Goal: Information Seeking & Learning: Learn about a topic

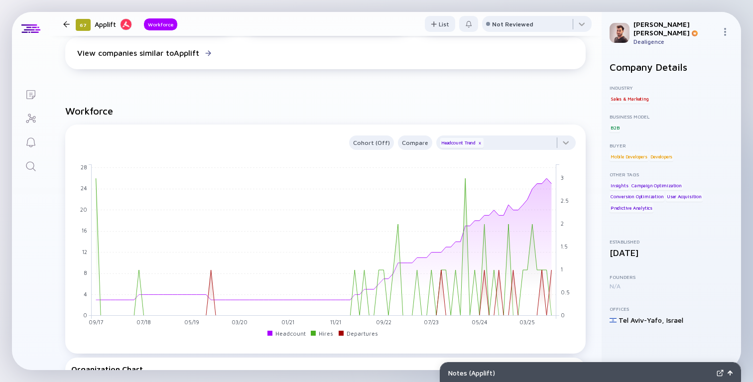
scroll to position [385, 0]
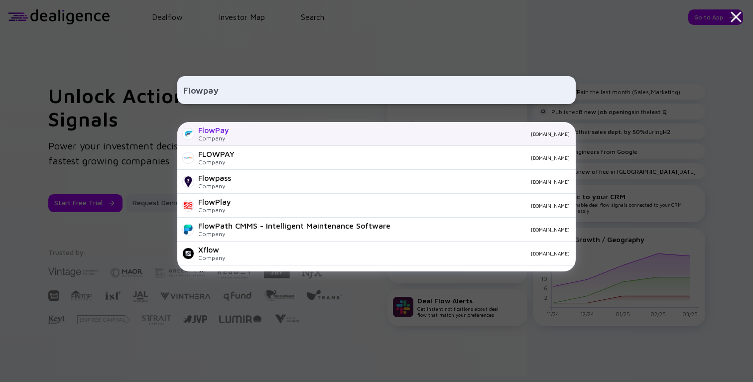
type input "Flowpay"
click at [233, 131] on div "FlowPay Company flowpay.it" at bounding box center [376, 134] width 399 height 24
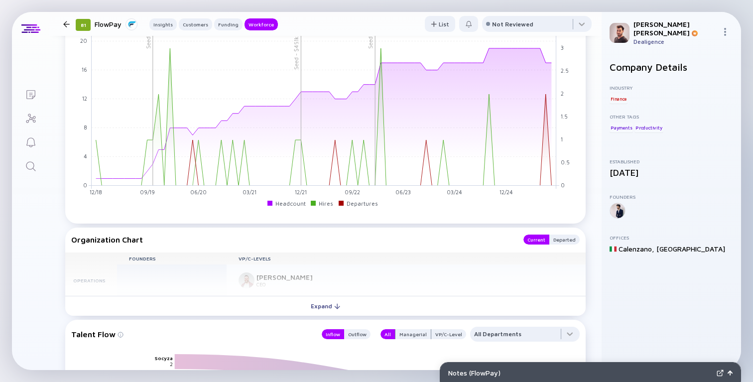
scroll to position [1095, 0]
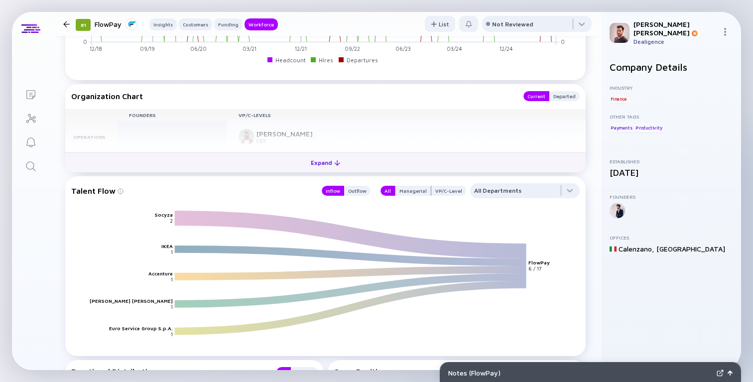
click at [318, 167] on div "Expand" at bounding box center [325, 162] width 41 height 15
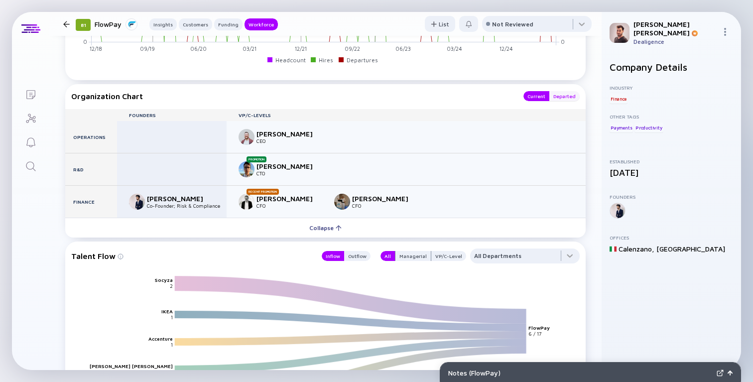
click at [571, 100] on div "Departed" at bounding box center [565, 96] width 30 height 10
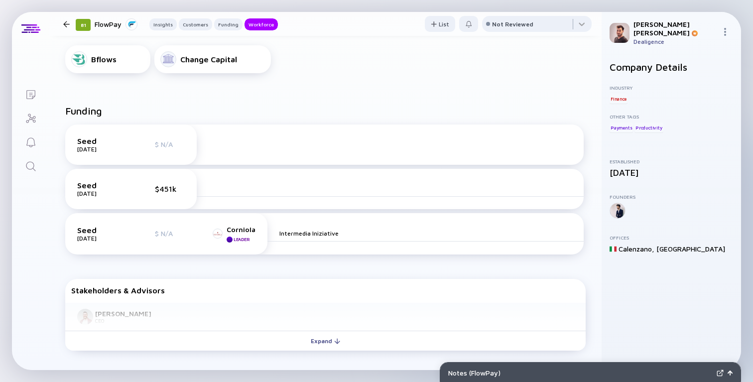
scroll to position [0, 0]
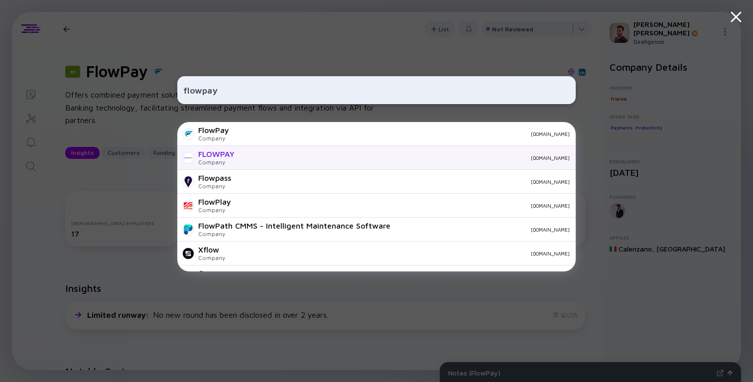
type input "flowpay"
click at [289, 159] on div "flowpay.io" at bounding box center [406, 158] width 327 height 6
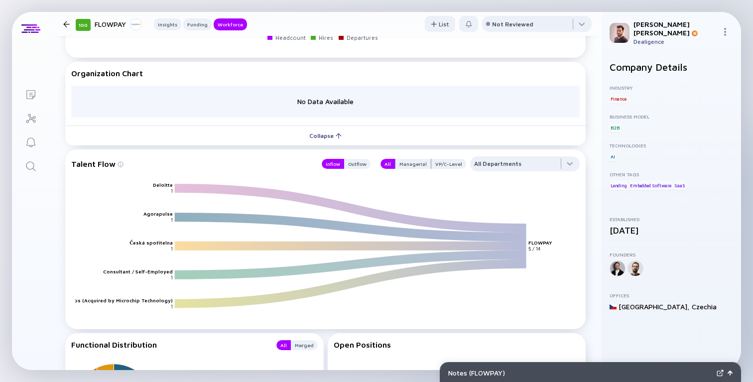
scroll to position [1071, 0]
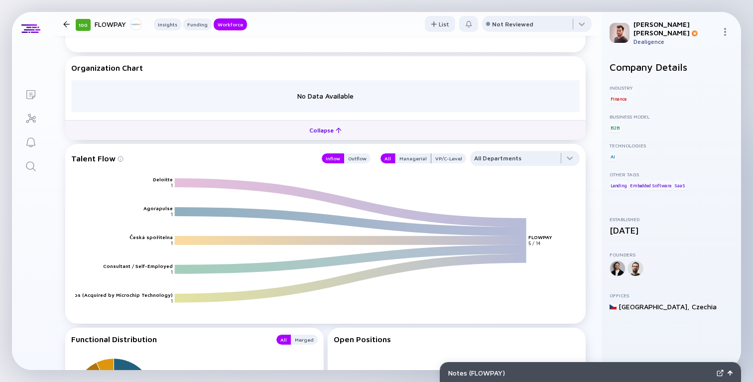
click at [351, 134] on button "Collapse" at bounding box center [325, 130] width 521 height 20
click at [347, 133] on button "Expand" at bounding box center [325, 130] width 521 height 20
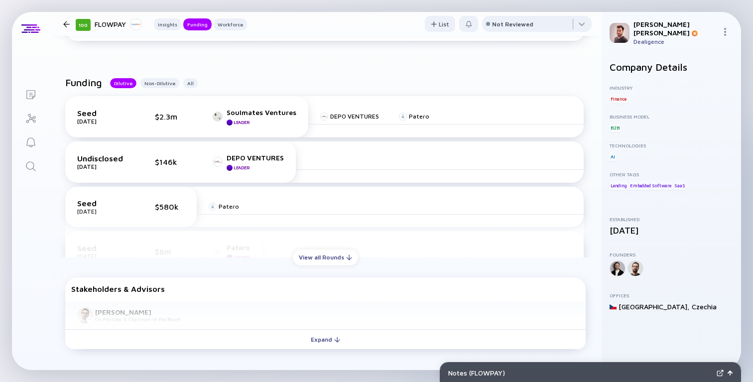
scroll to position [439, 0]
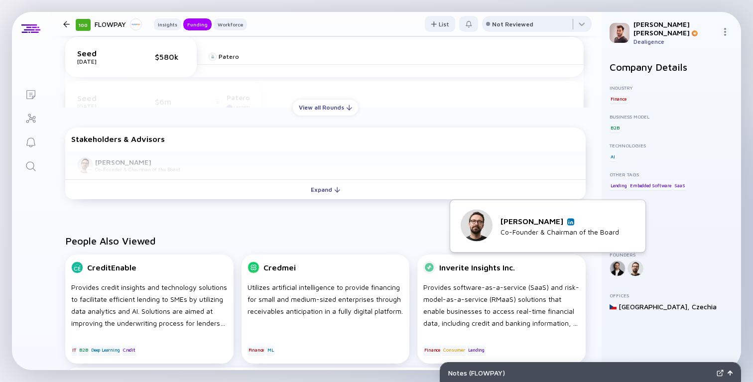
click at [568, 222] on img at bounding box center [570, 221] width 5 height 5
